Goal: Contribute content: Contribute content

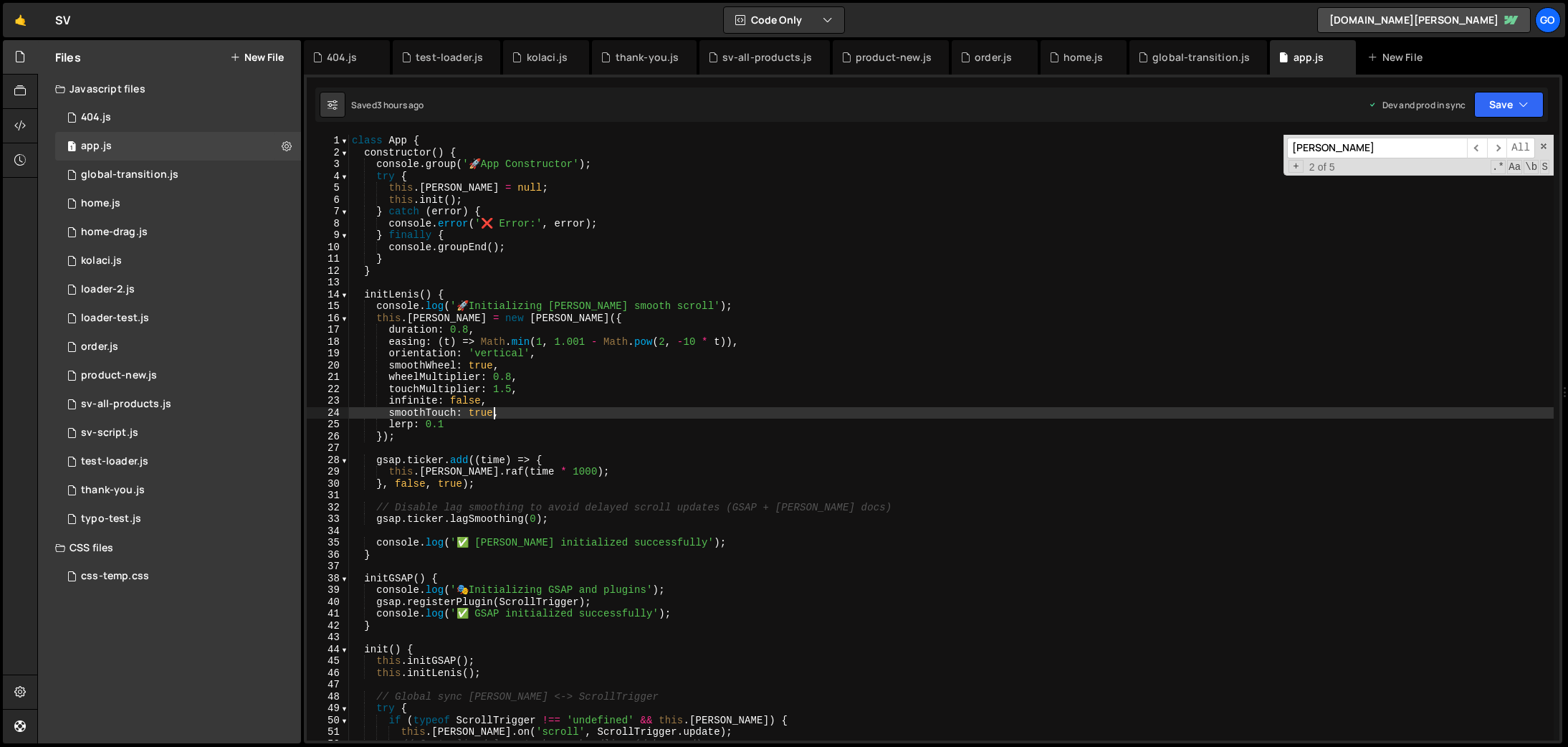
scroll to position [0, 9]
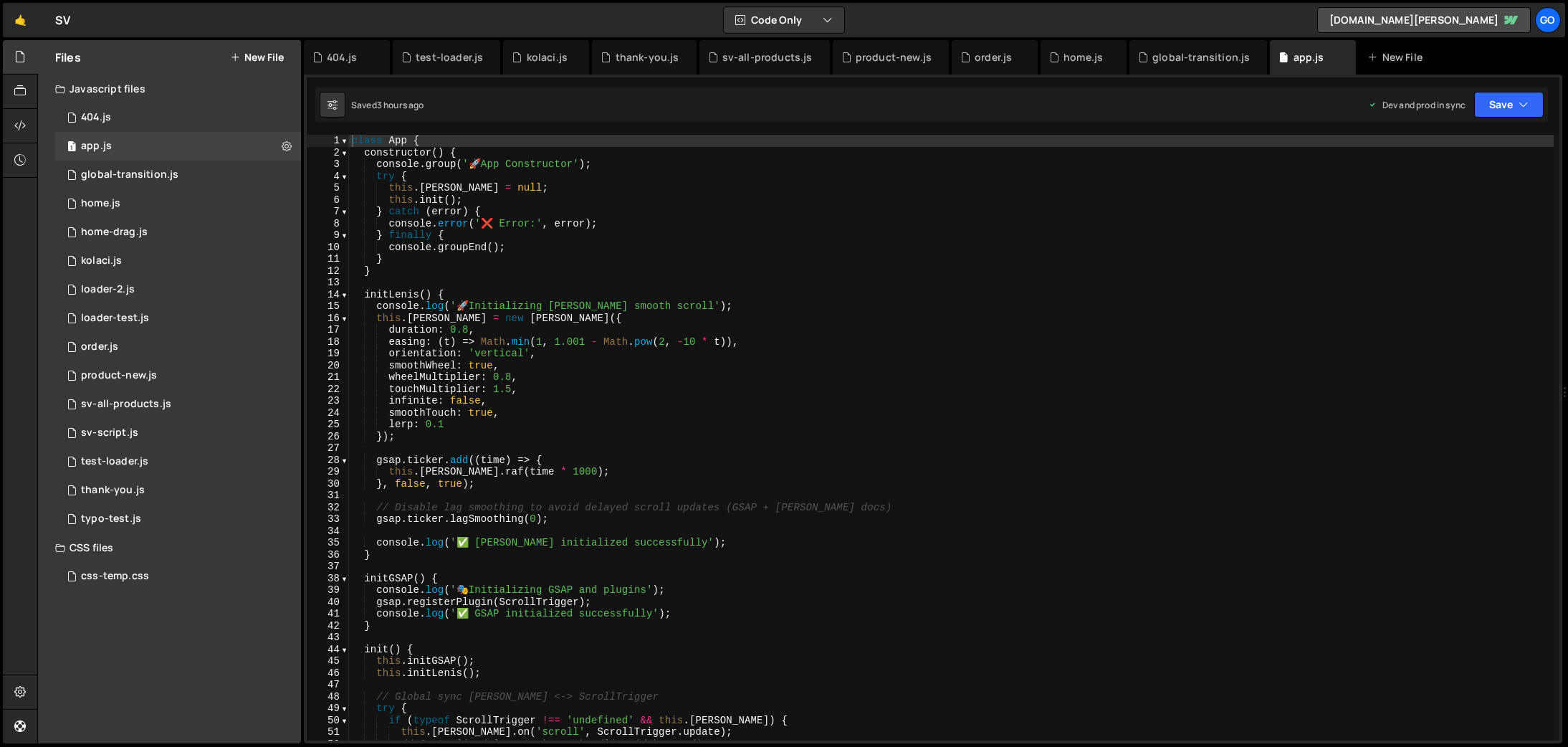
drag, startPoint x: 243, startPoint y: 58, endPoint x: 261, endPoint y: 63, distance: 18.7
click at [243, 58] on button "New File" at bounding box center [257, 58] width 53 height 12
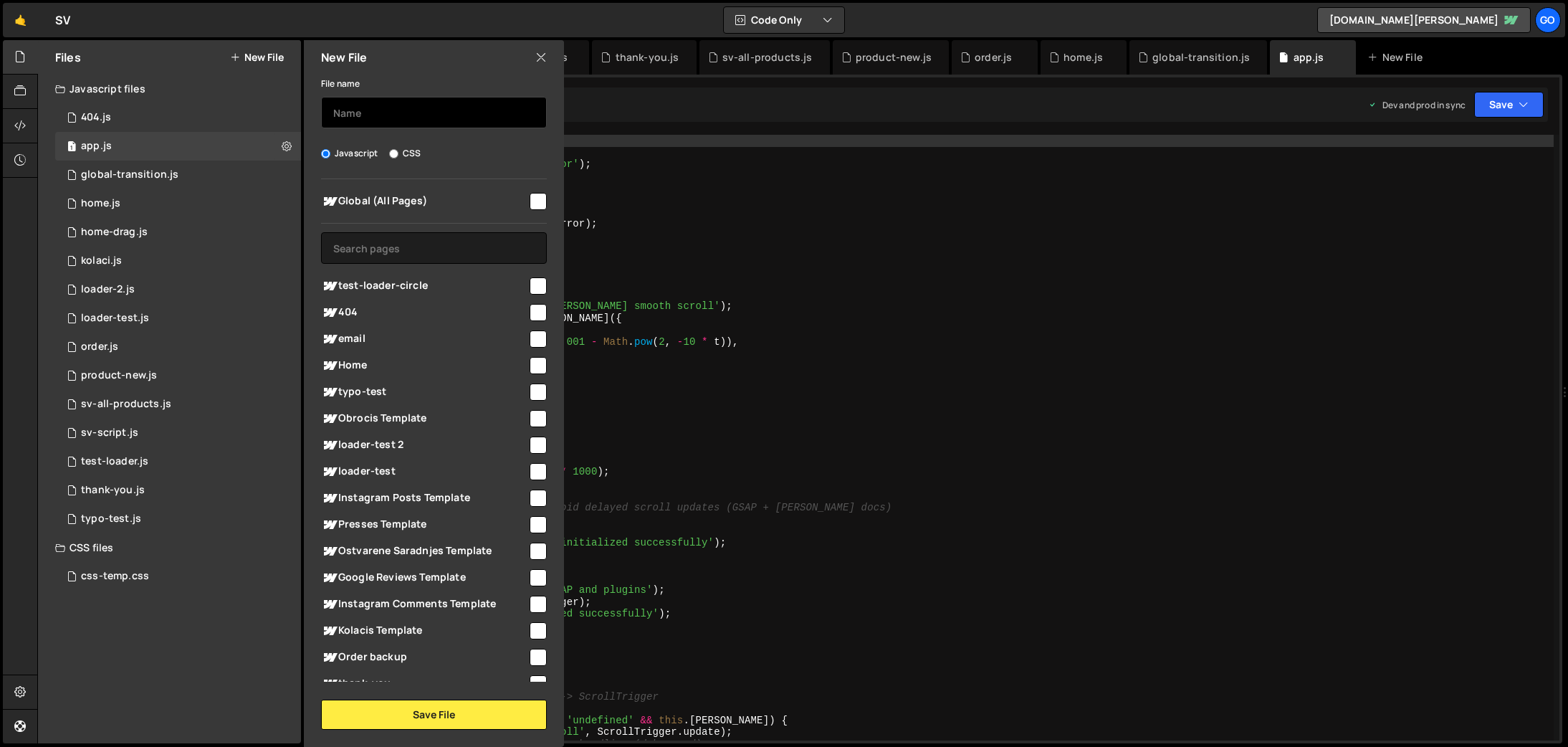
click at [453, 113] on input "text" at bounding box center [434, 113] width 226 height 31
click at [530, 201] on input "checkbox" at bounding box center [538, 202] width 17 height 17
checkbox input "true"
click at [384, 111] on input "text" at bounding box center [434, 113] width 226 height 31
type input "cookie-consent"
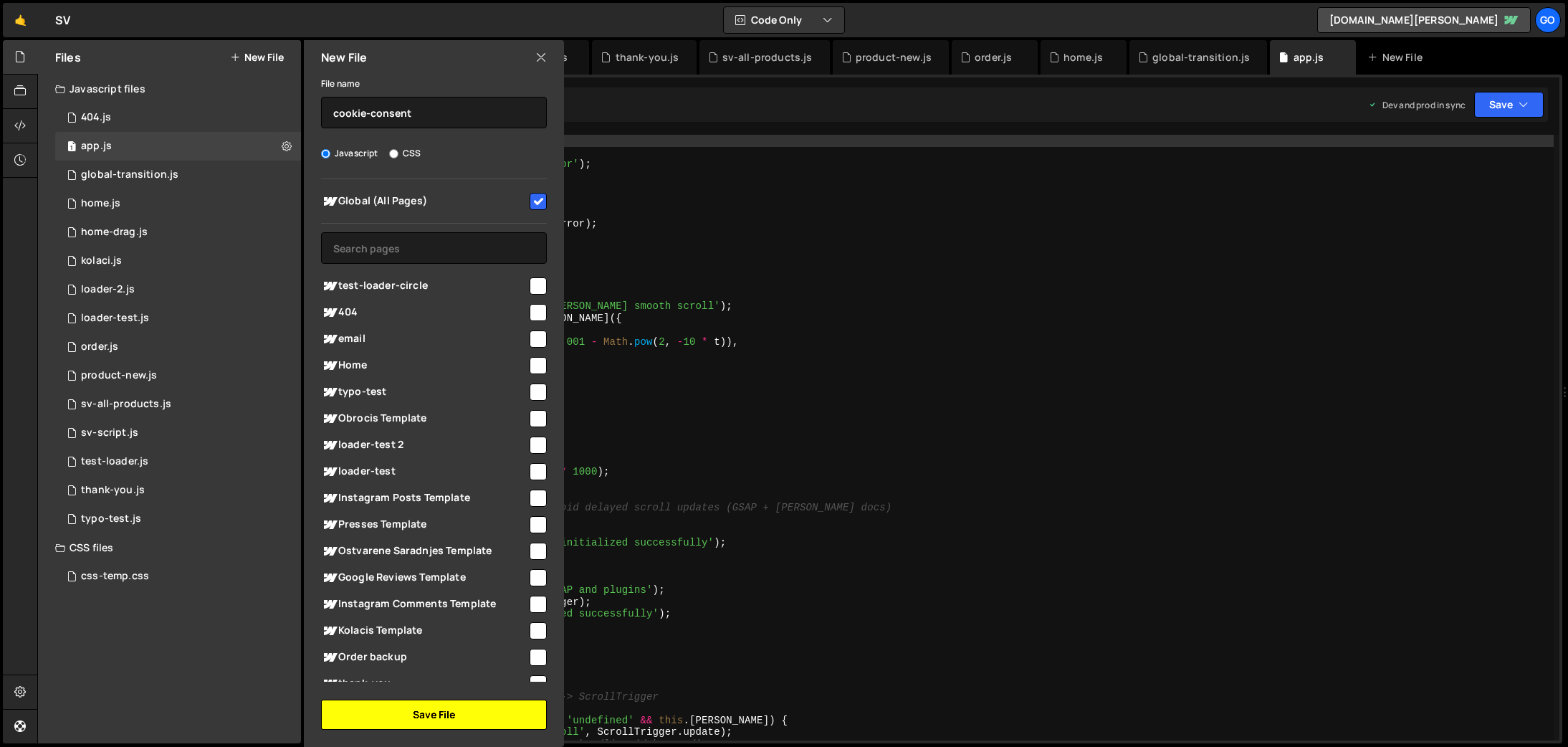
click at [530, 704] on button "Save File" at bounding box center [434, 715] width 226 height 30
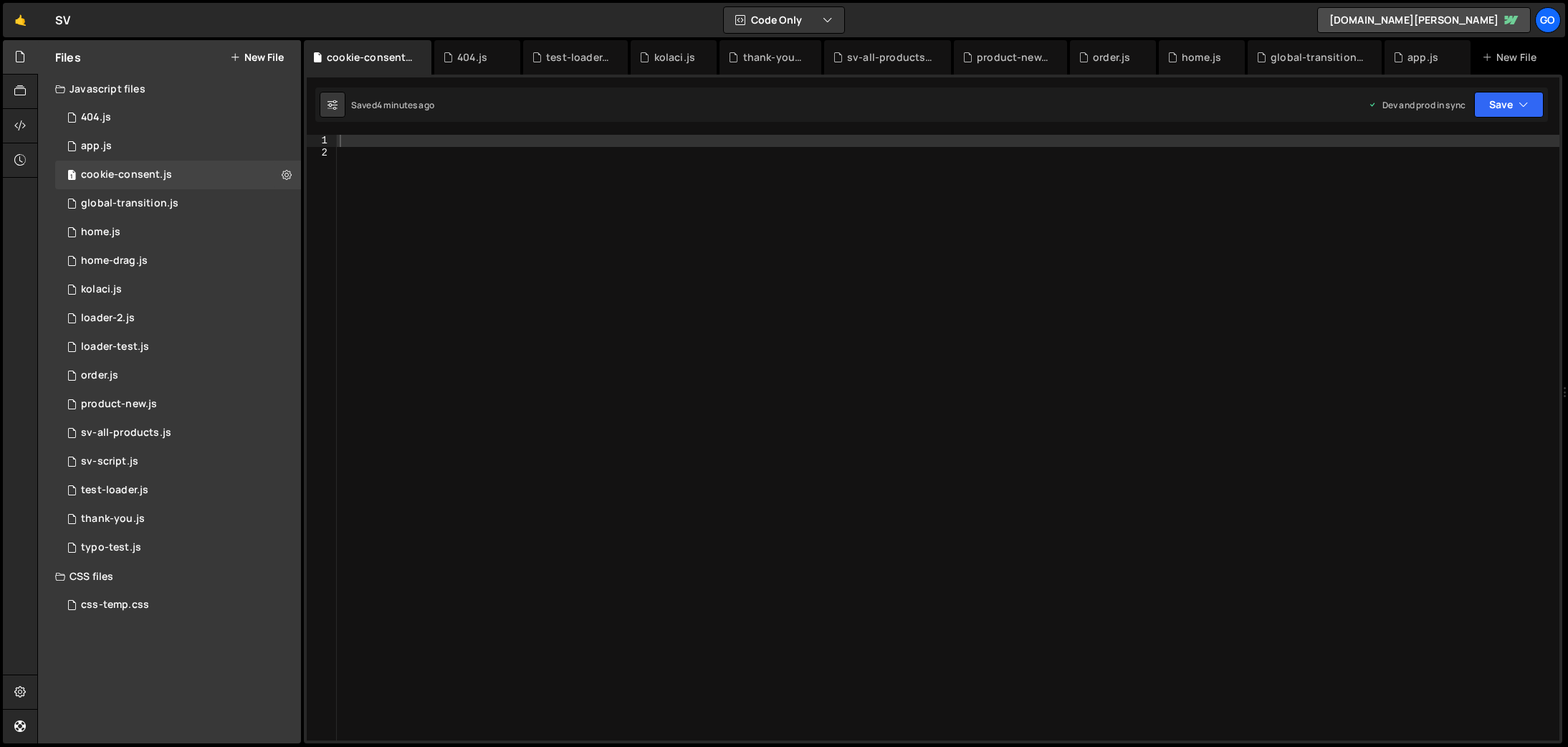
click at [507, 260] on div at bounding box center [948, 449] width 1223 height 629
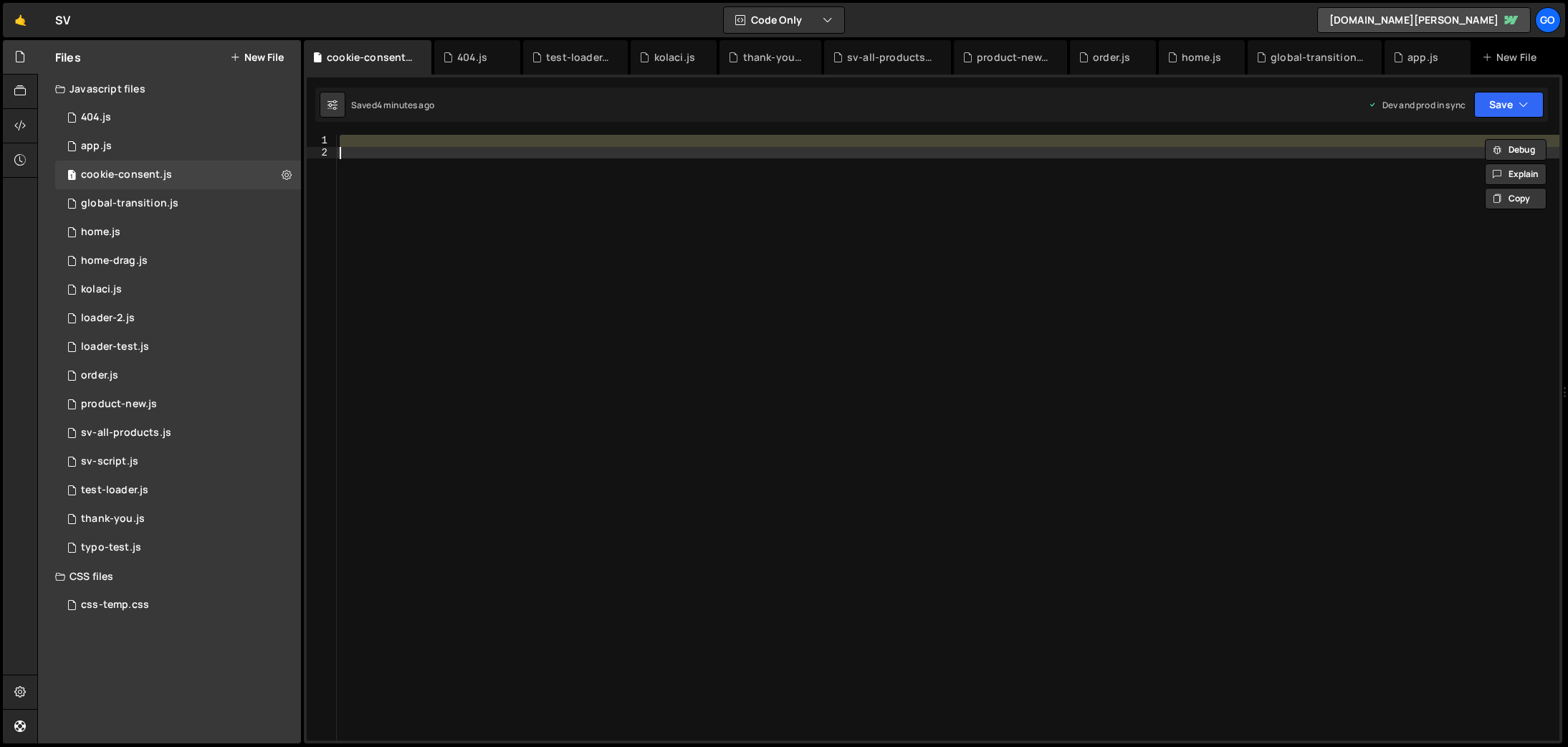
paste textarea
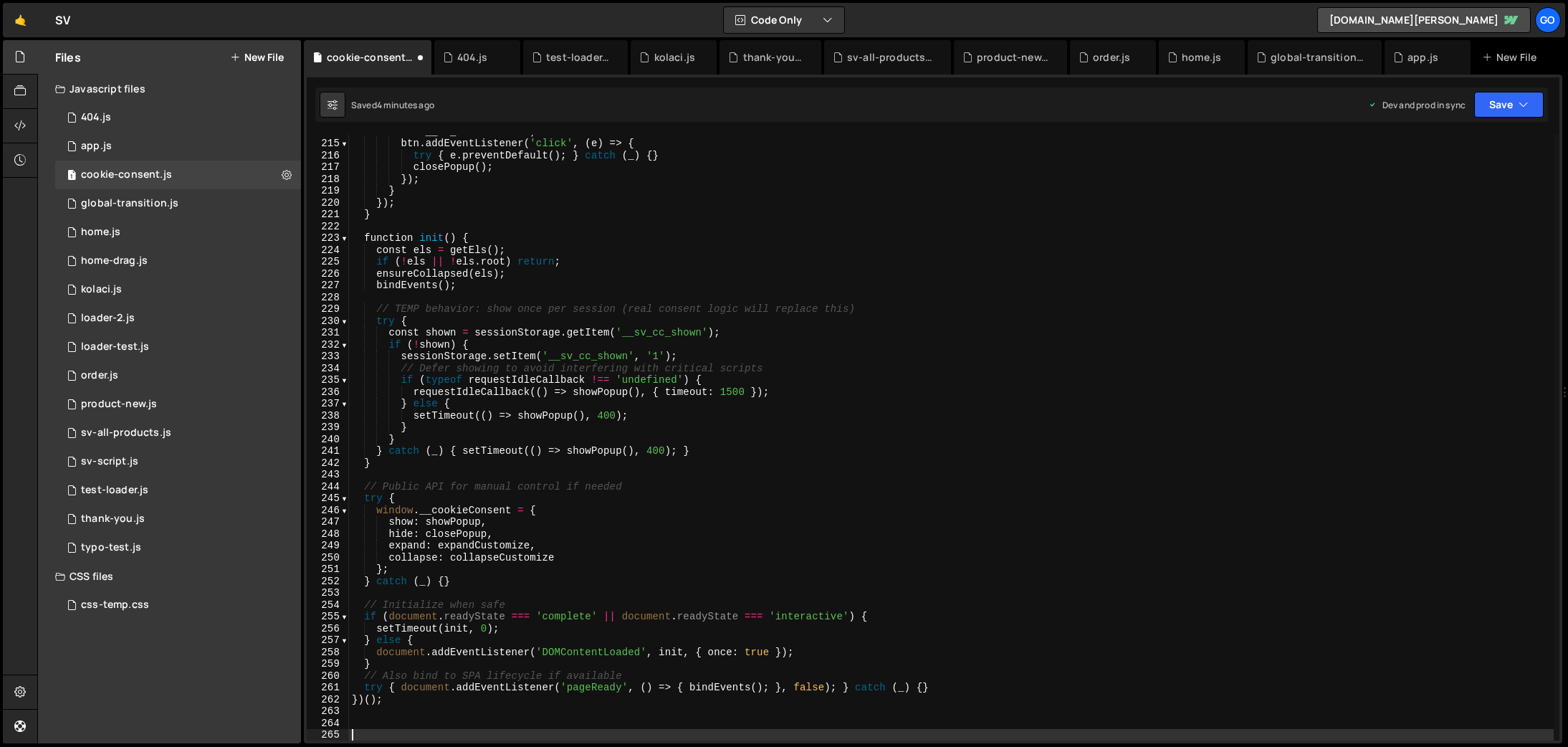
scroll to position [2530, 0]
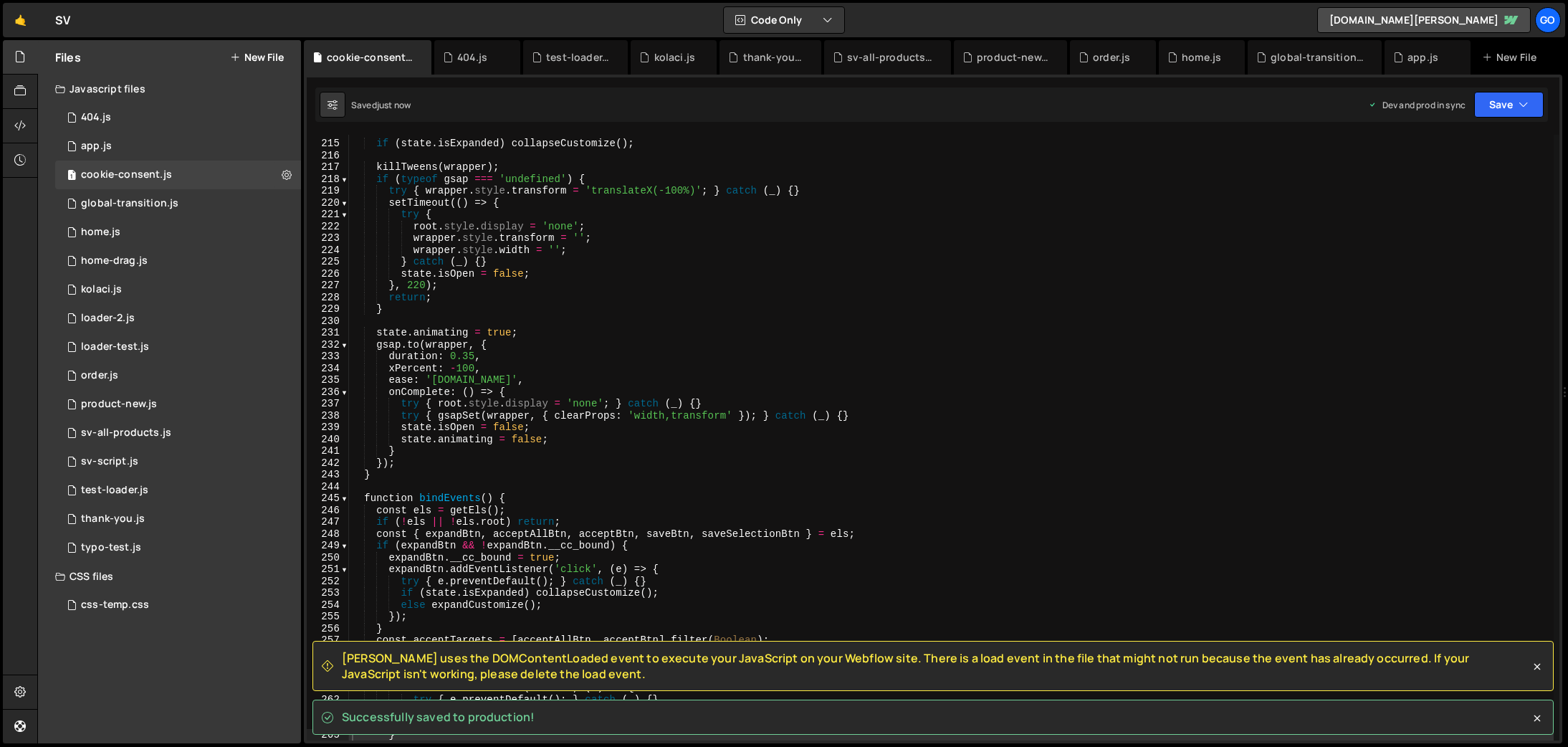
drag, startPoint x: 477, startPoint y: 712, endPoint x: 343, endPoint y: 670, distance: 140.4
click at [343, 670] on span "Slater uses the DOMContentLoaded event to execute your JavaScript on your Webfl…" at bounding box center [936, 666] width 1188 height 32
drag, startPoint x: 343, startPoint y: 663, endPoint x: 512, endPoint y: 675, distance: 169.4
click at [512, 675] on span "Slater uses the DOMContentLoaded event to execute your JavaScript on your Webfl…" at bounding box center [936, 666] width 1188 height 32
copy span "Slater uses the DOMContentLoaded event to execute your JavaScript on your Webfl…"
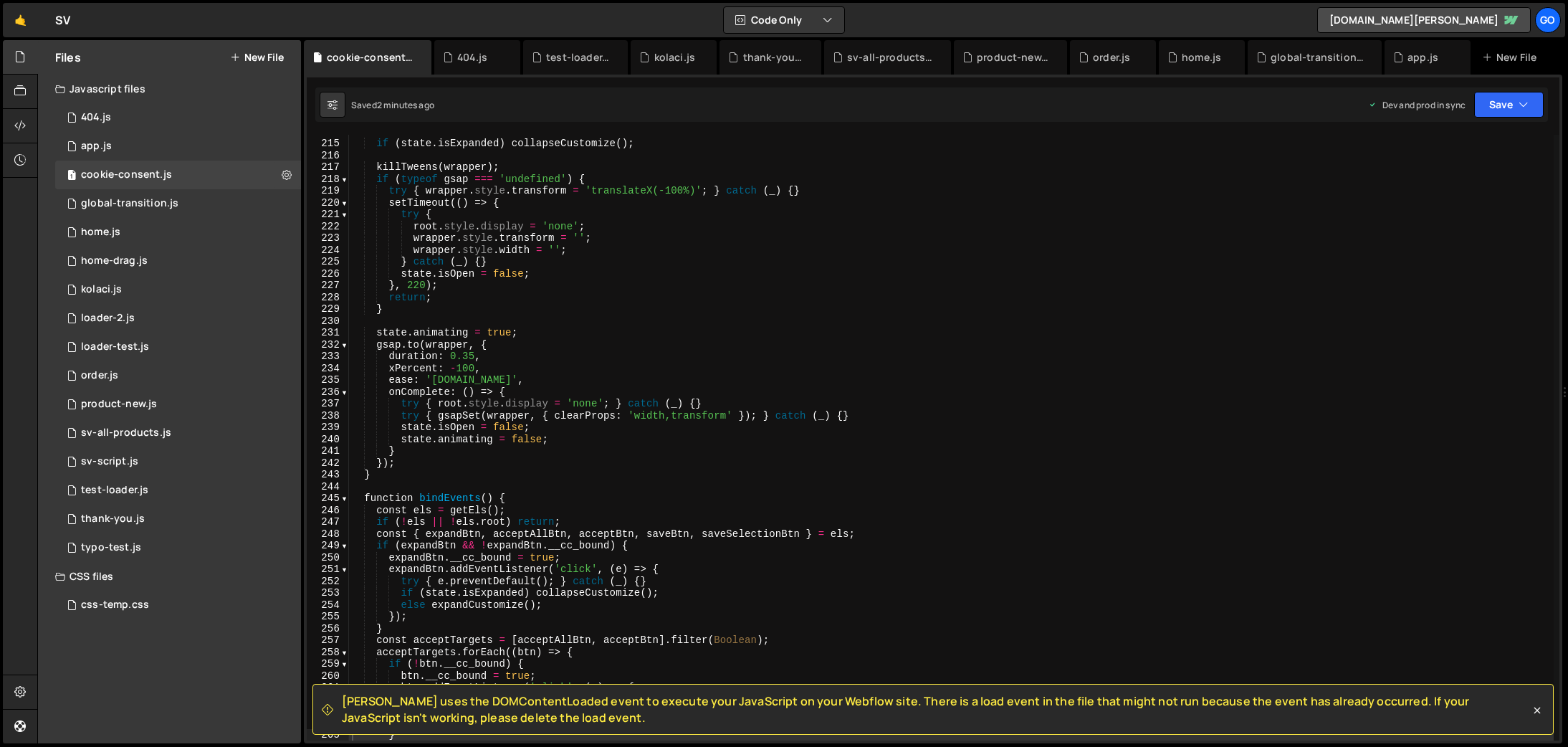
click at [682, 518] on div "if ( state . isExpanded ) collapseCustomize ( ) ; killTweens ( wrapper ) ; if (…" at bounding box center [951, 440] width 1205 height 629
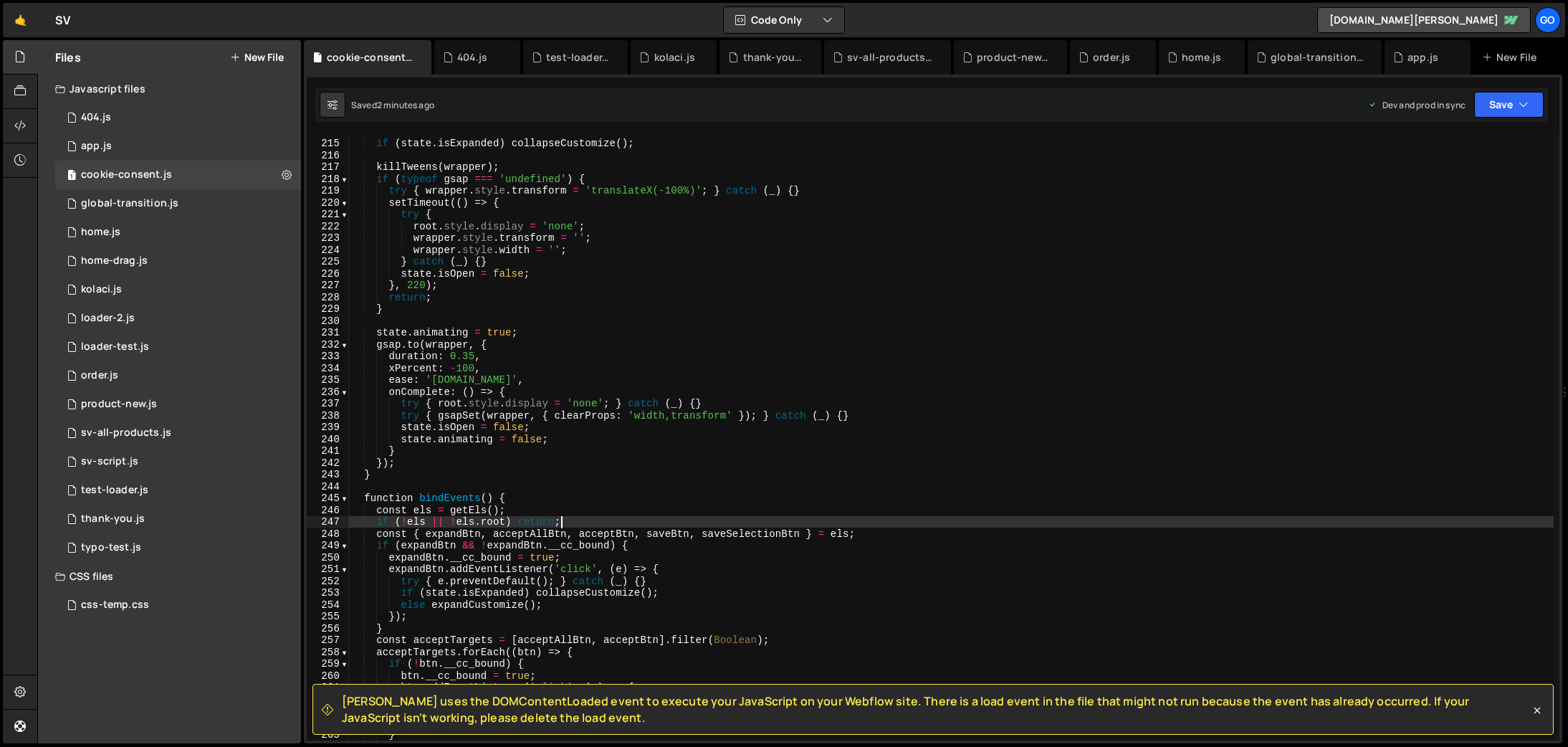
type textarea "})();"
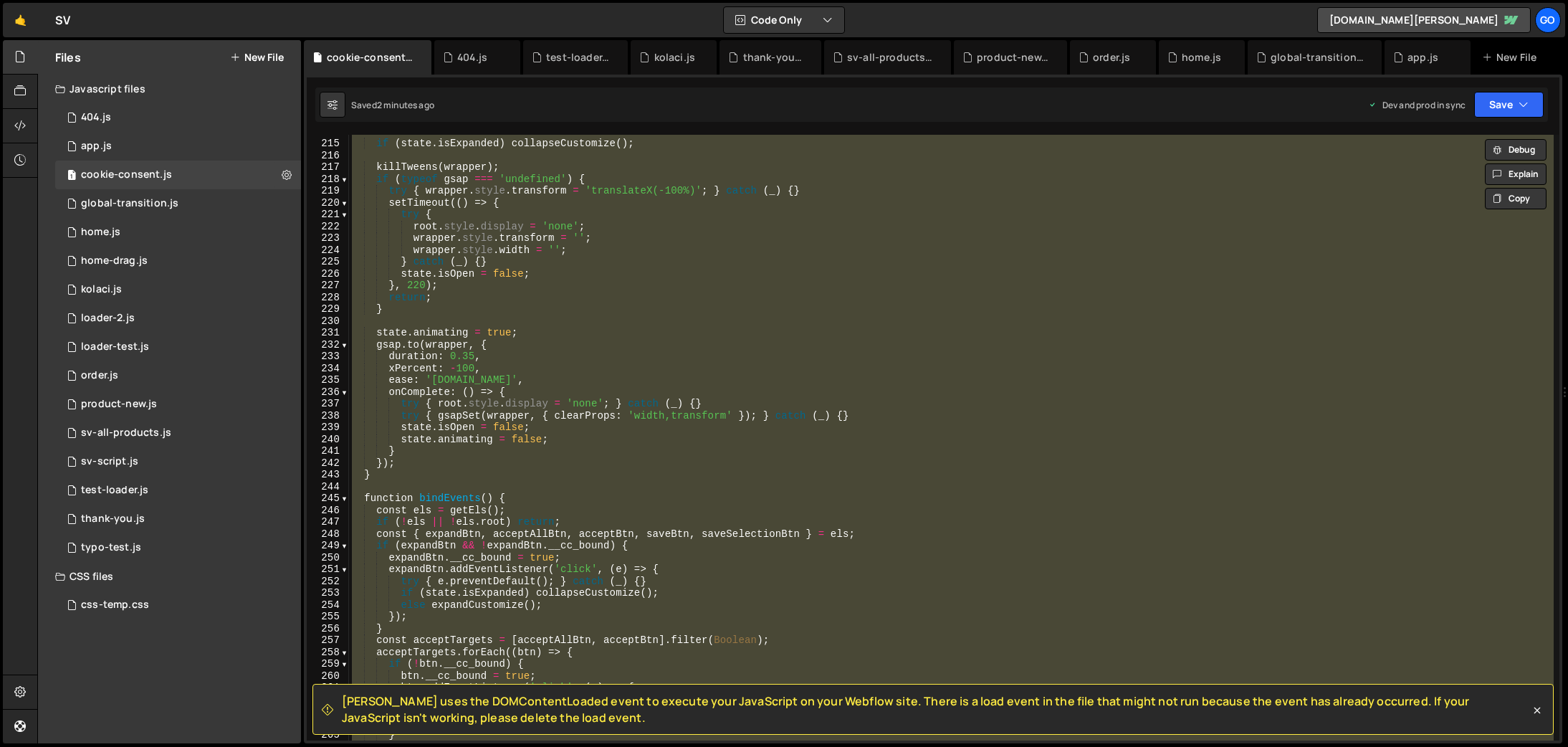
paste textarea
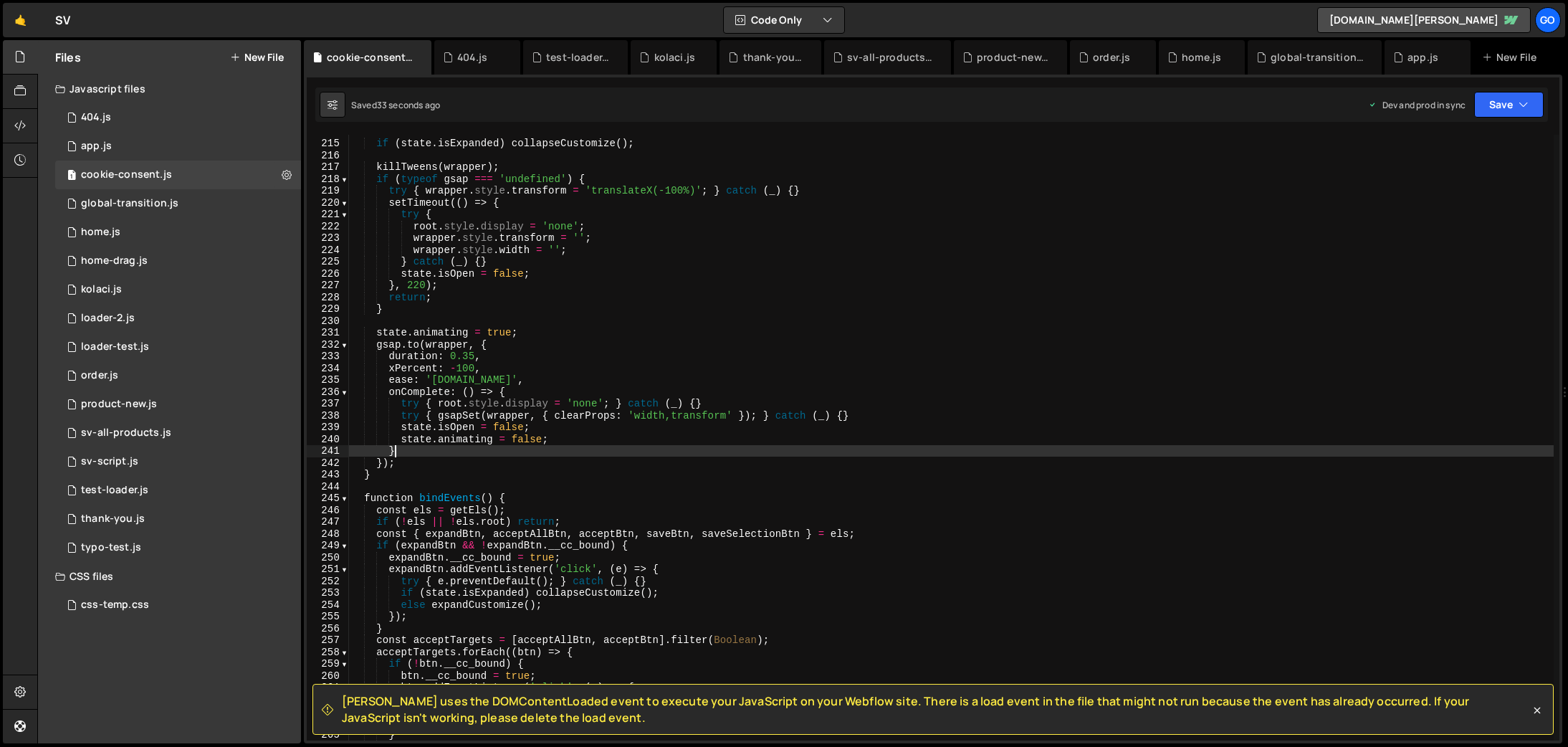
click at [688, 454] on div "if ( state . isExpanded ) collapseCustomize ( ) ; killTweens ( wrapper ) ; if (…" at bounding box center [951, 440] width 1205 height 629
type textarea "})();"
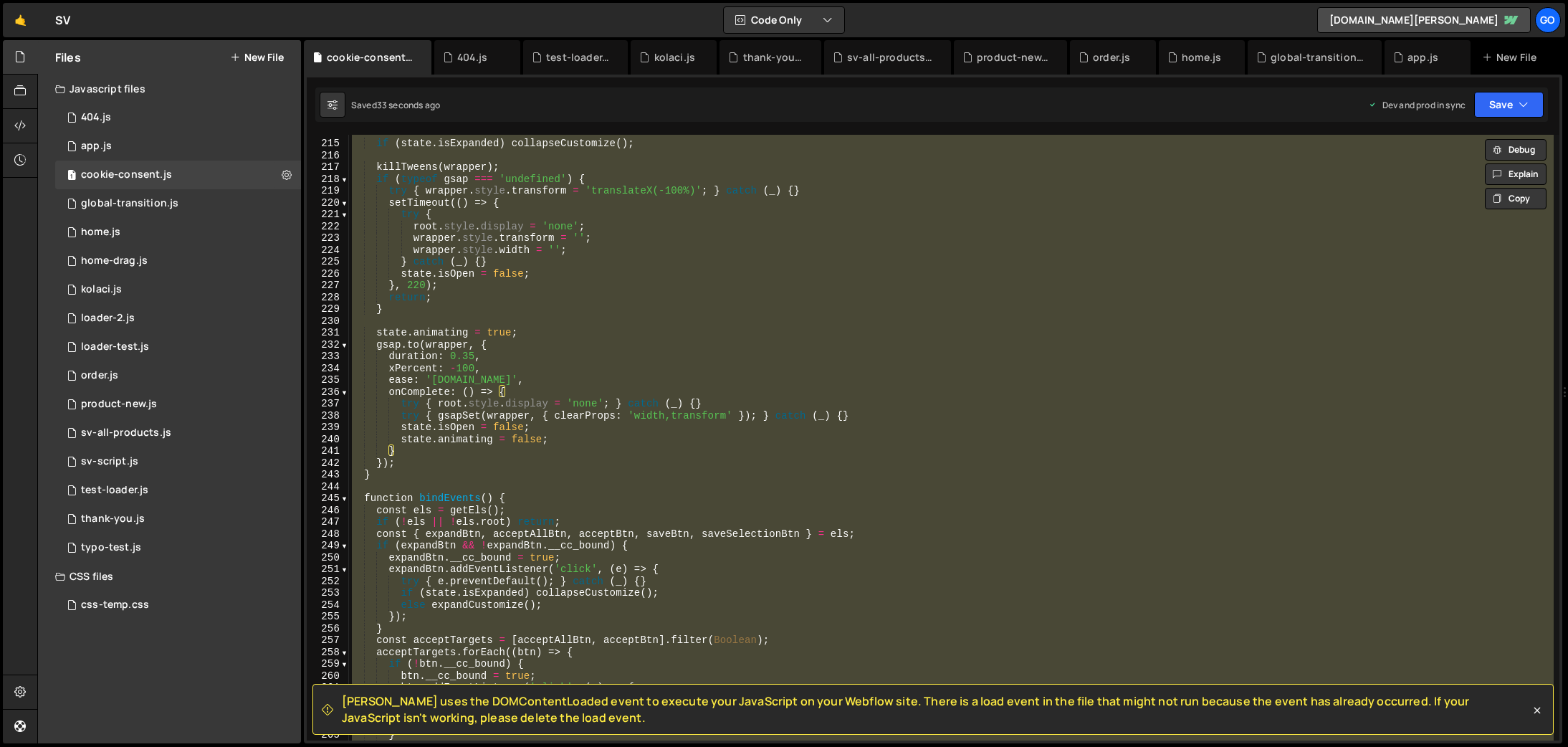
paste textarea
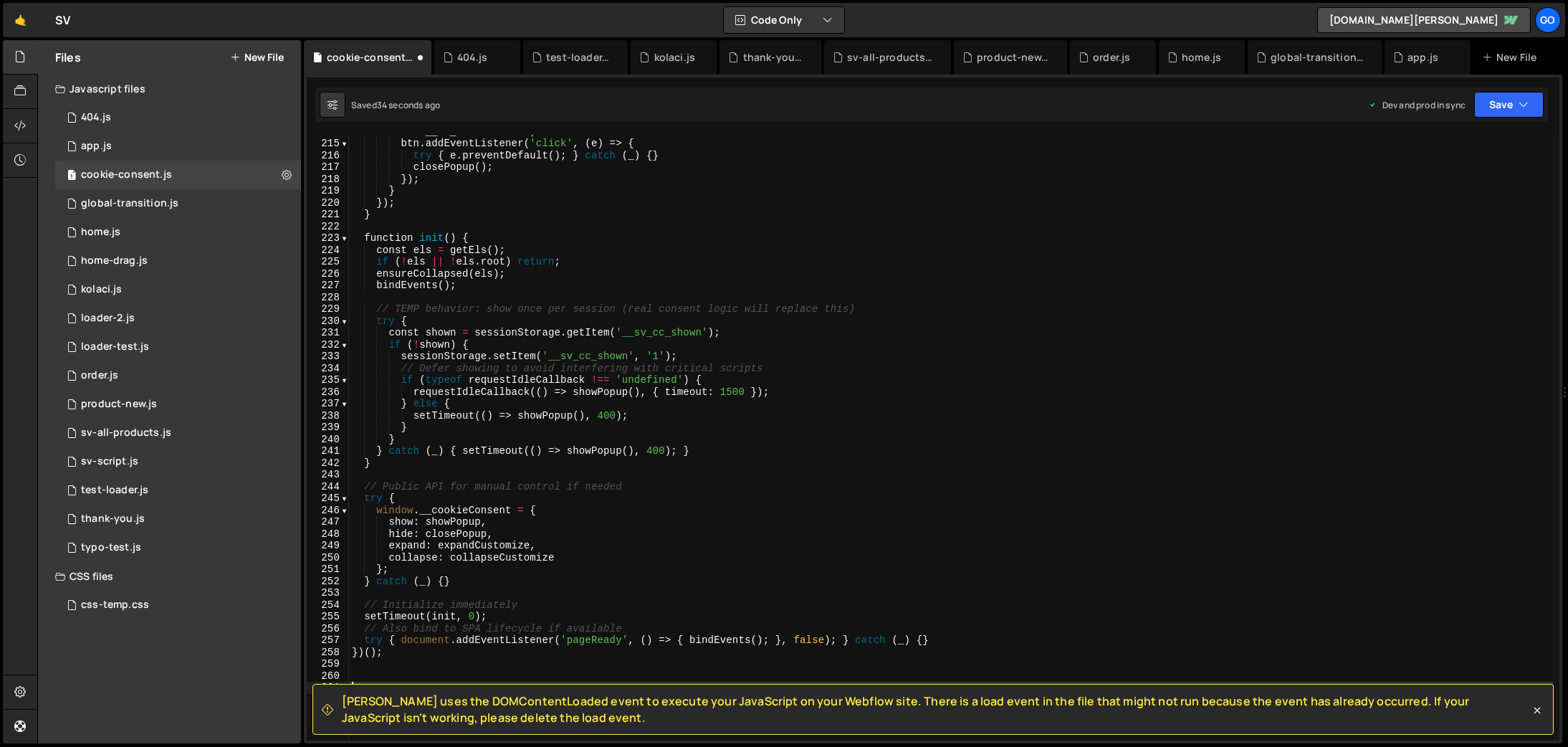
type textarea "btn.addEventListener('click', (e) => {"
